Goal: Transaction & Acquisition: Subscribe to service/newsletter

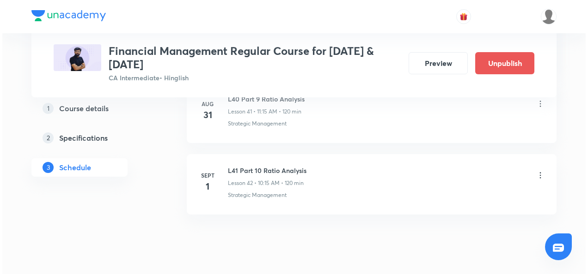
scroll to position [3426, 0]
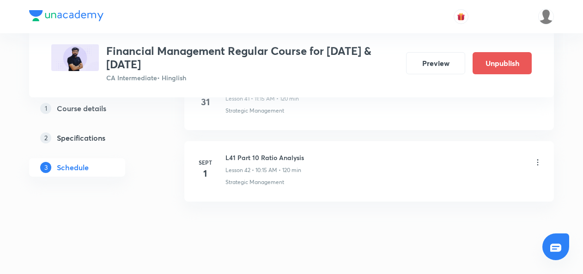
click at [538, 158] on icon at bounding box center [537, 162] width 9 height 9
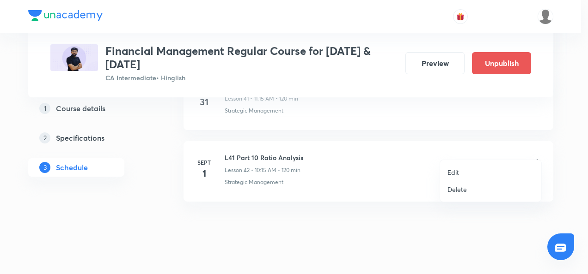
click at [450, 173] on p "Edit" at bounding box center [453, 173] width 12 height 10
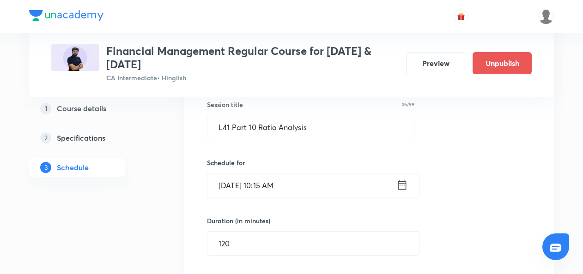
scroll to position [3180, 0]
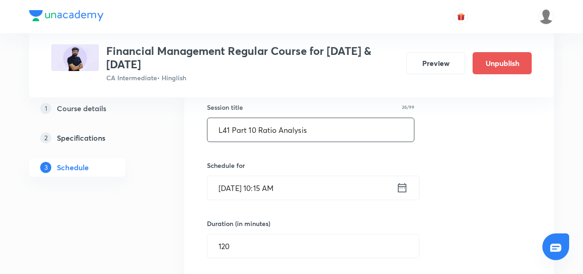
drag, startPoint x: 316, startPoint y: 116, endPoint x: 165, endPoint y: 121, distance: 150.2
paste input "Dividend Decision"
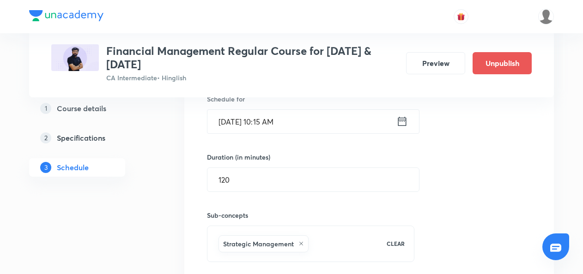
scroll to position [3289, 0]
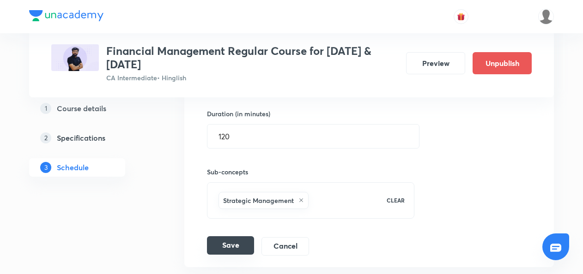
type input "L41 Part 1 Dividend Decision"
click at [234, 237] on button "Save" at bounding box center [230, 246] width 47 height 18
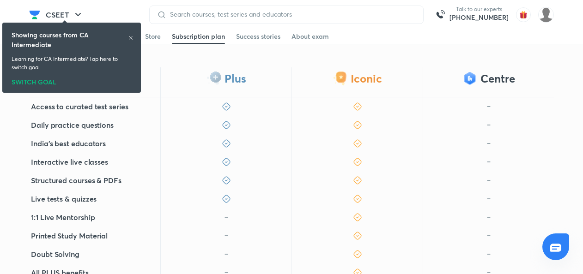
scroll to position [311, 0]
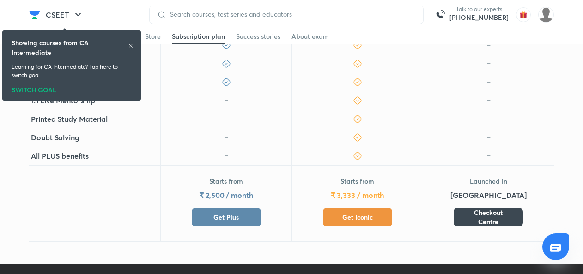
click at [233, 213] on span "Get Plus" at bounding box center [225, 217] width 25 height 9
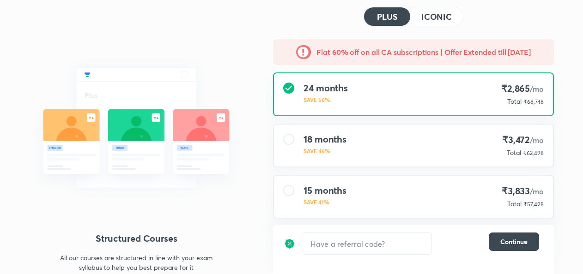
scroll to position [99, 0]
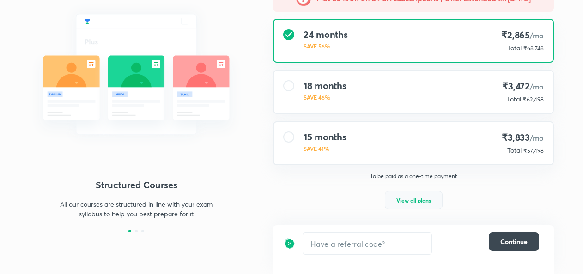
click at [397, 200] on span "View all plans" at bounding box center [413, 200] width 35 height 9
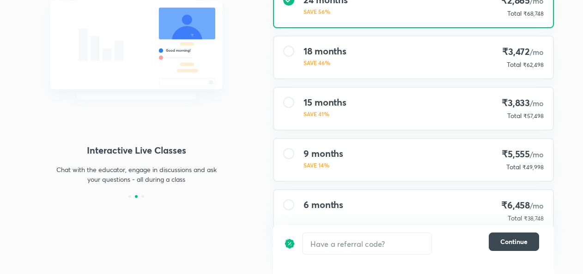
scroll to position [133, 0]
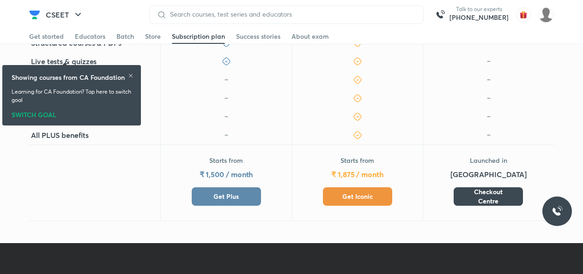
scroll to position [341, 0]
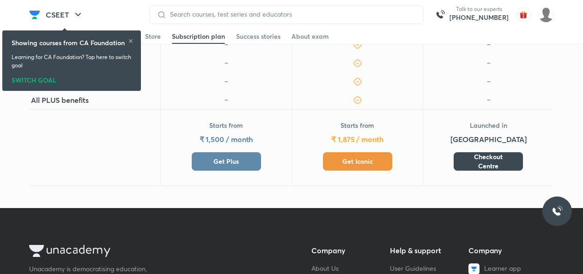
click at [220, 159] on span "Get Plus" at bounding box center [225, 161] width 25 height 9
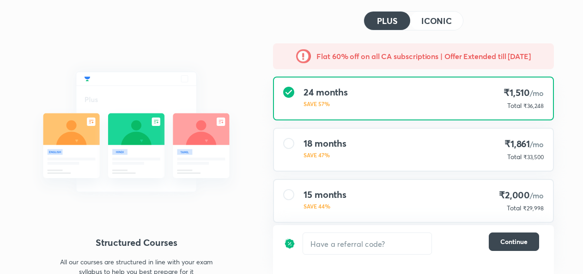
scroll to position [99, 0]
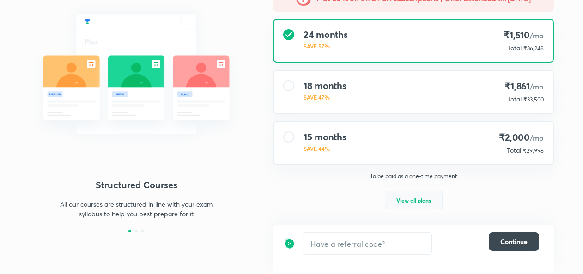
click at [423, 201] on span "View all plans" at bounding box center [413, 200] width 35 height 9
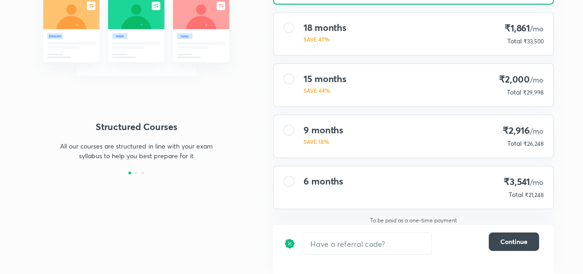
scroll to position [162, 0]
